Goal: Information Seeking & Learning: Understand process/instructions

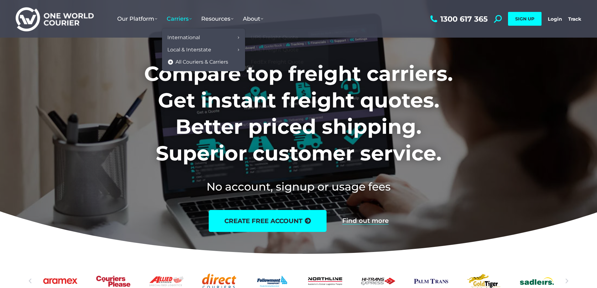
click at [176, 18] on span "Carriers" at bounding box center [179, 18] width 25 height 7
click at [180, 17] on span "Carriers" at bounding box center [179, 18] width 25 height 7
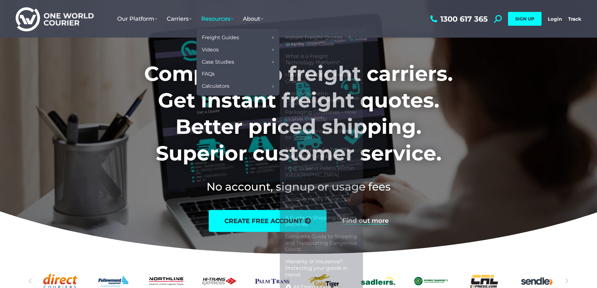
click at [212, 19] on span "Resources" at bounding box center [217, 18] width 32 height 7
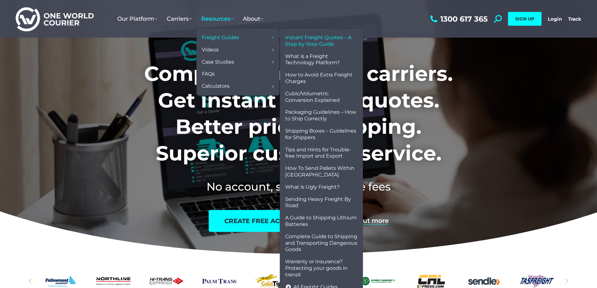
click at [311, 45] on span "Instant Freight Quotes – A Step by Step Guide" at bounding box center [321, 40] width 72 height 13
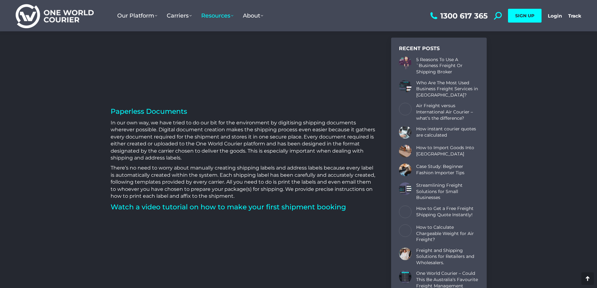
scroll to position [1410, 0]
